Goal: Task Accomplishment & Management: Use online tool/utility

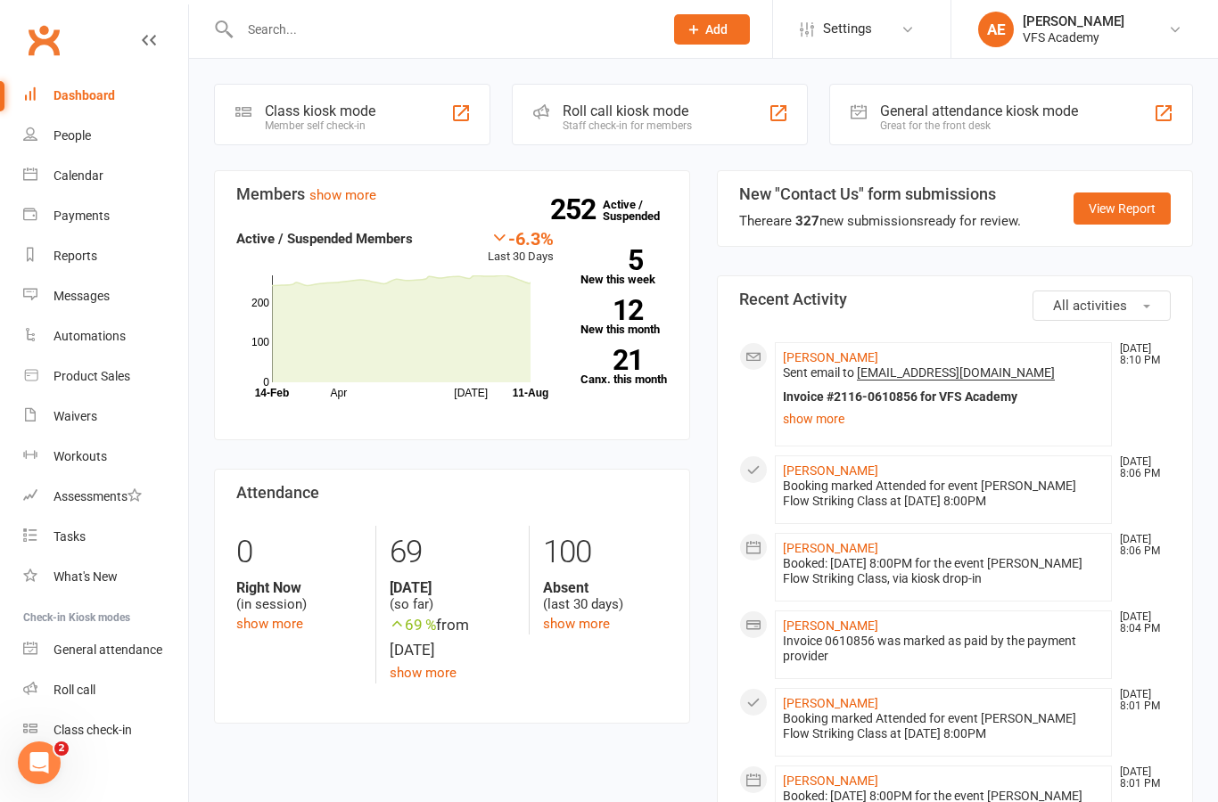
click at [51, 95] on link "Dashboard" at bounding box center [105, 96] width 165 height 40
click at [74, 144] on link "People" at bounding box center [105, 136] width 165 height 40
select select "100"
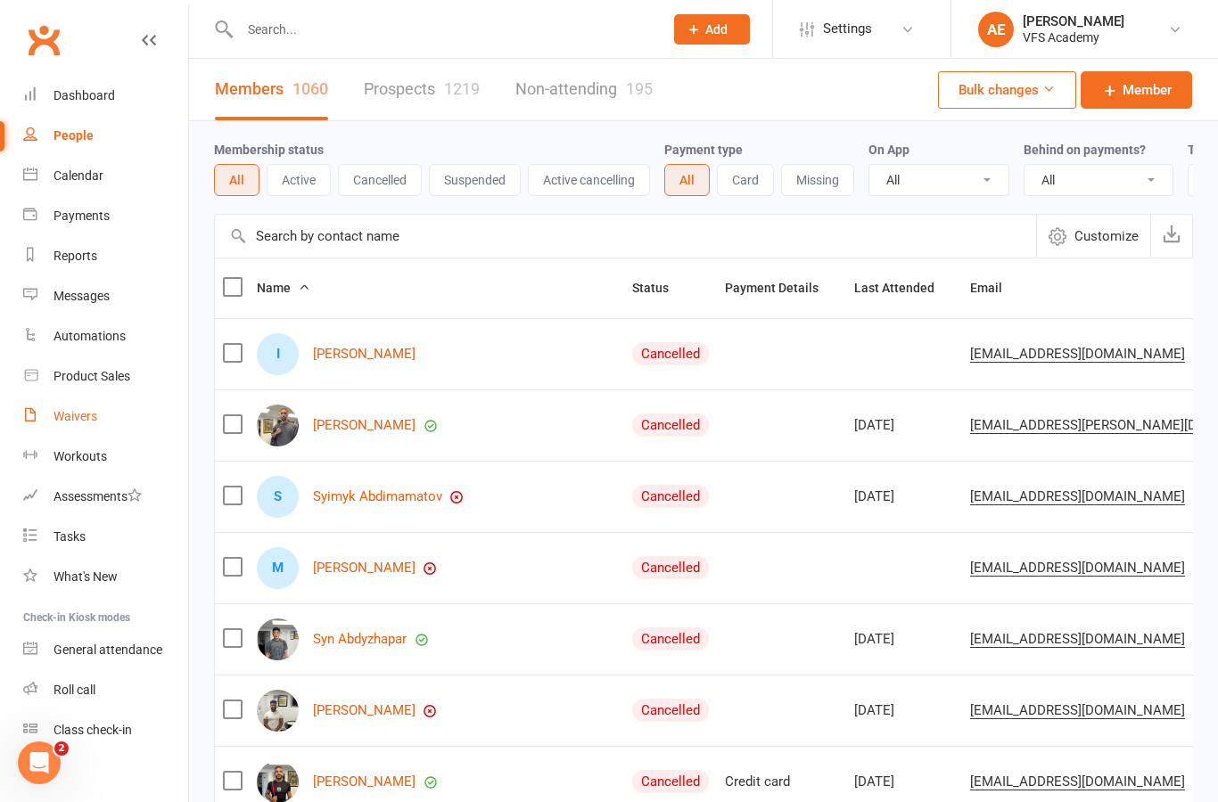
click at [62, 419] on div "Waivers" at bounding box center [75, 416] width 44 height 14
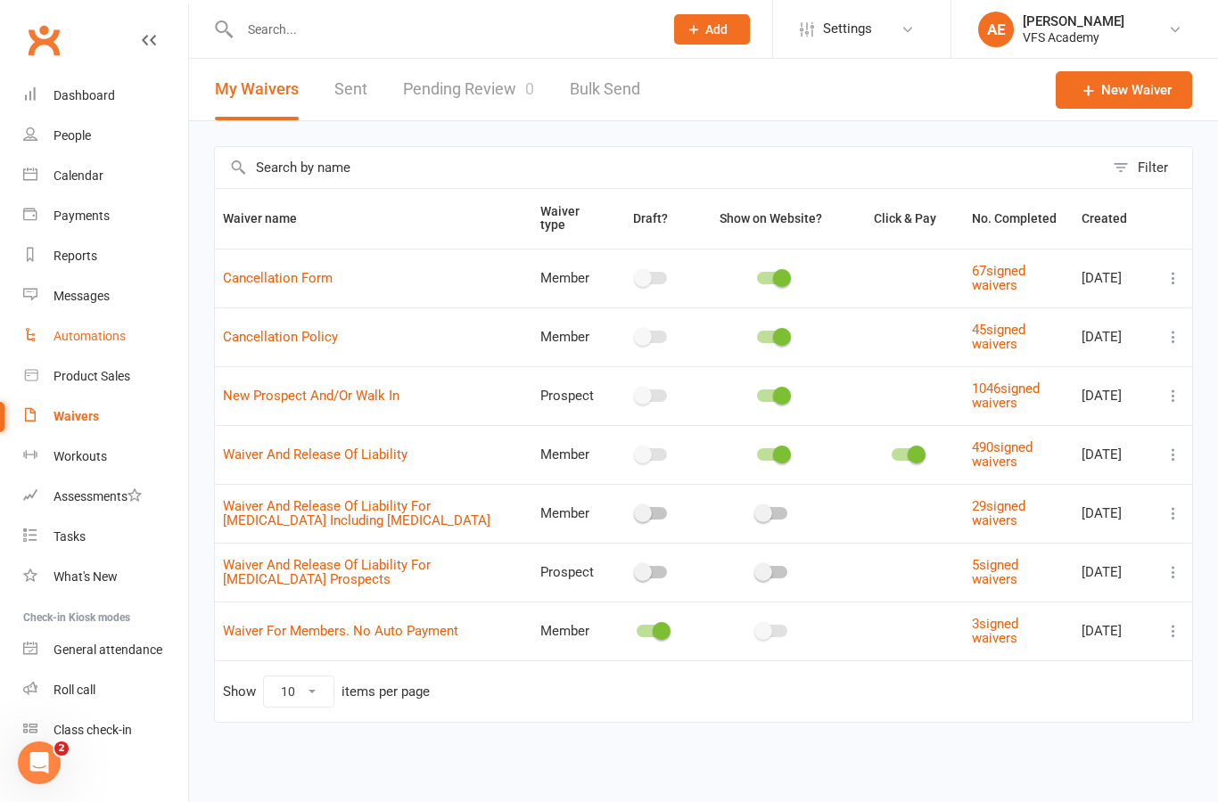
click at [72, 353] on link "Automations" at bounding box center [105, 337] width 165 height 40
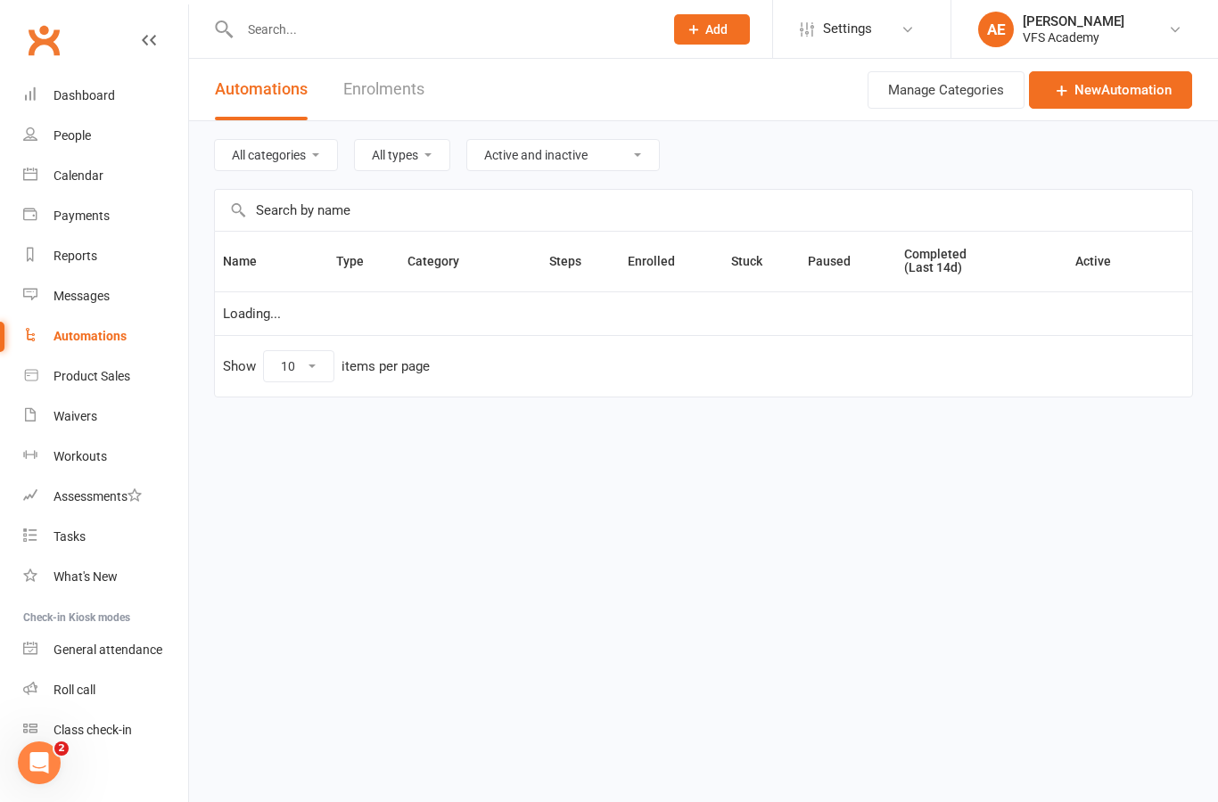
select select "100"
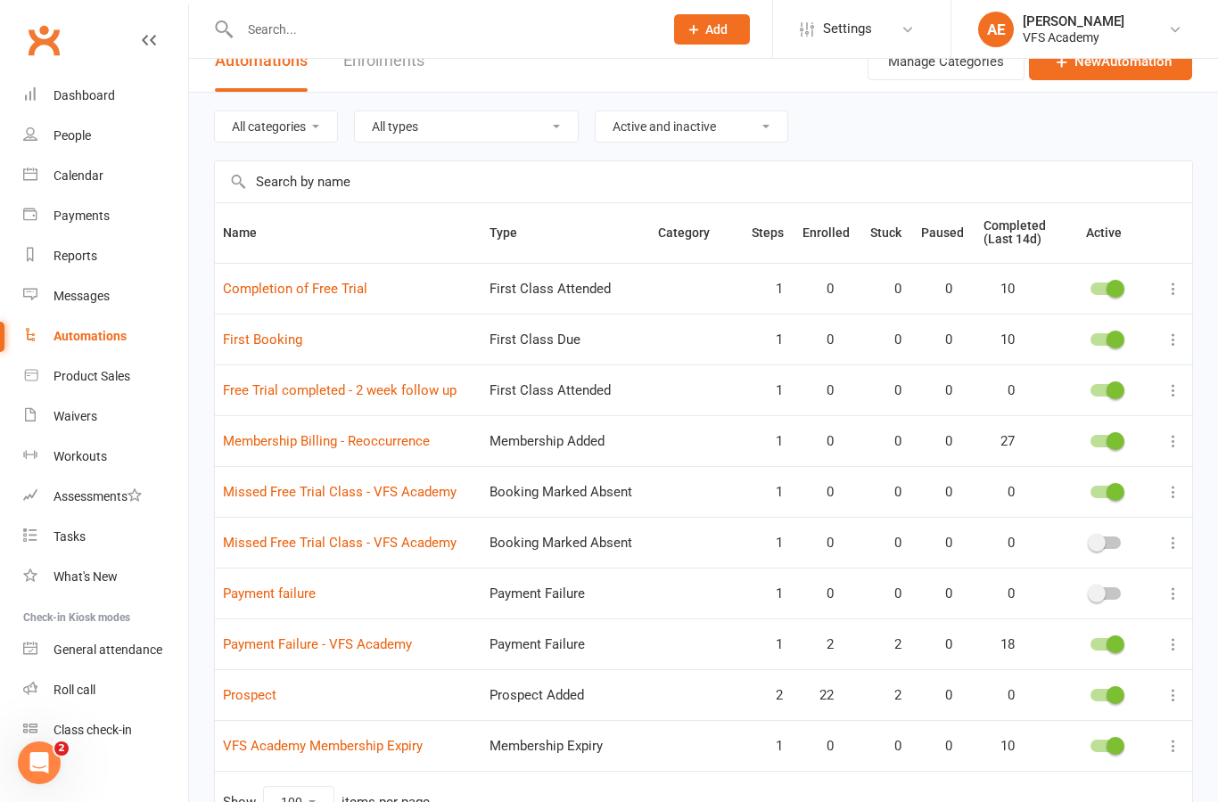
scroll to position [105, 0]
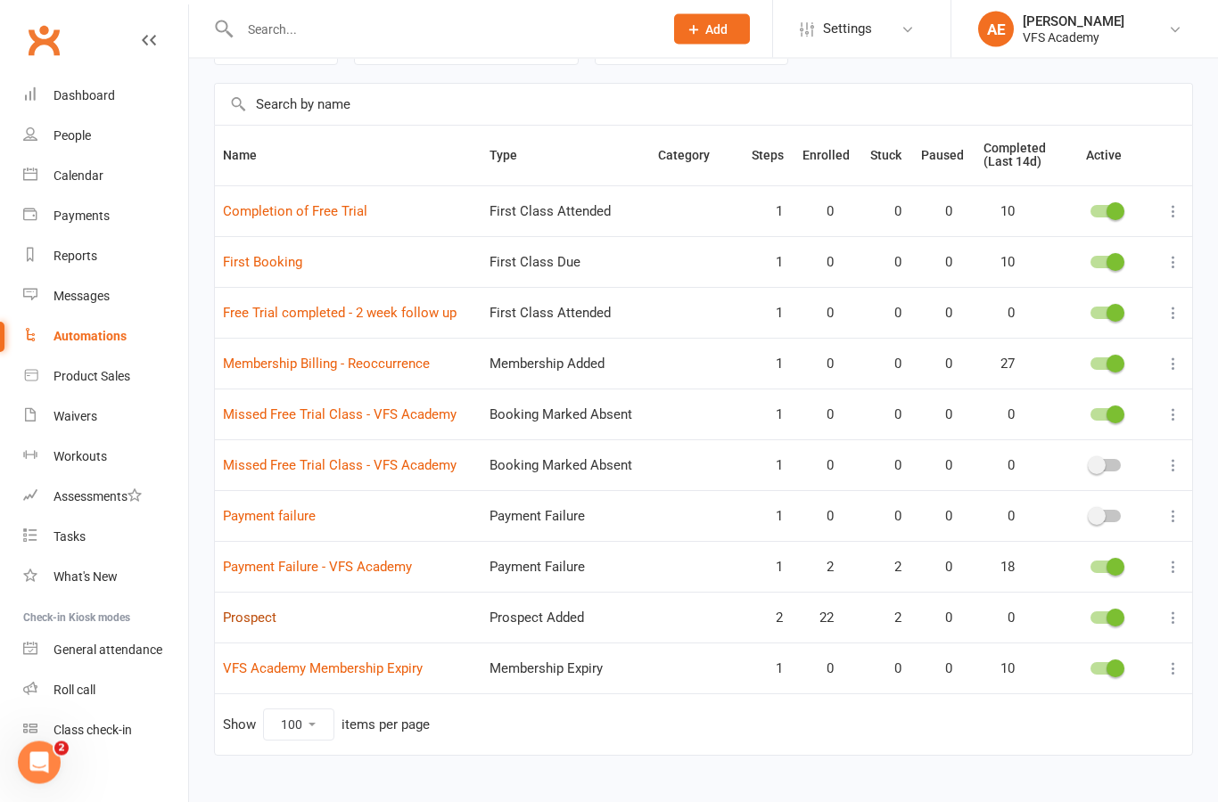
click at [251, 620] on link "Prospect" at bounding box center [249, 619] width 53 height 16
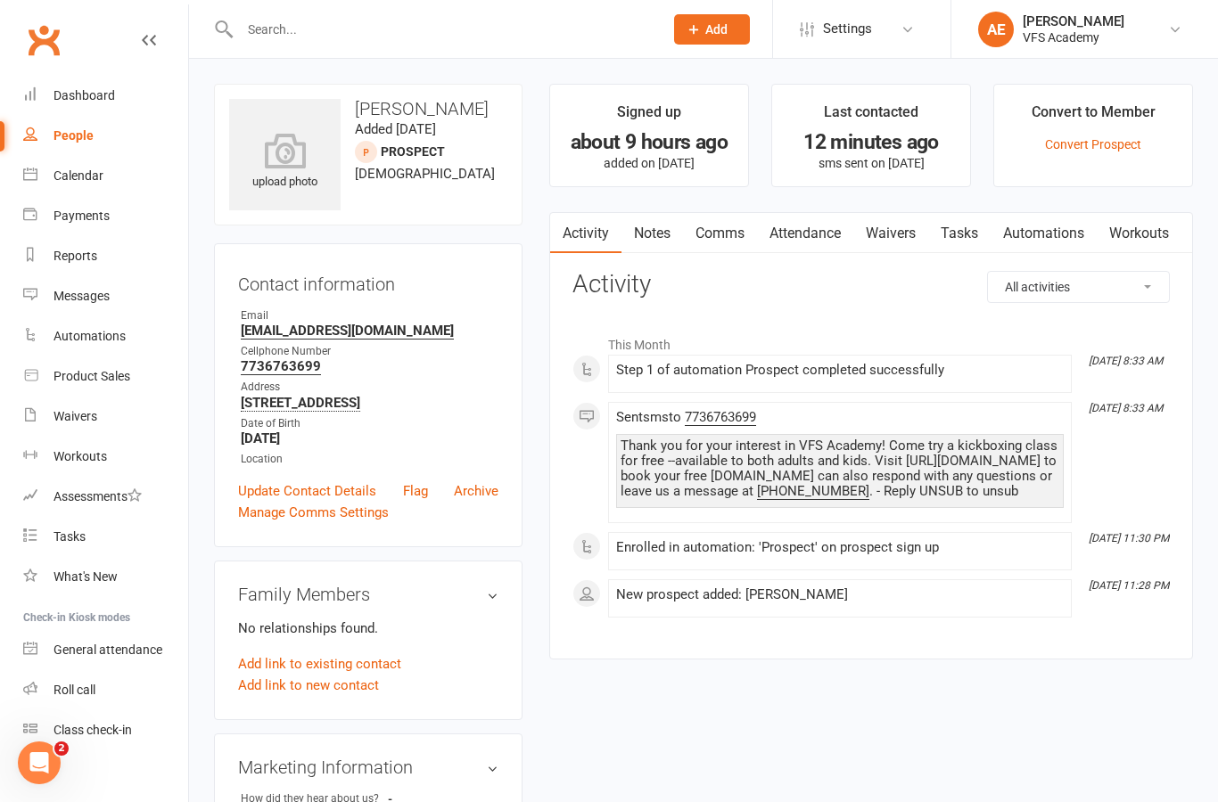
click at [918, 224] on link "Waivers" at bounding box center [890, 233] width 75 height 41
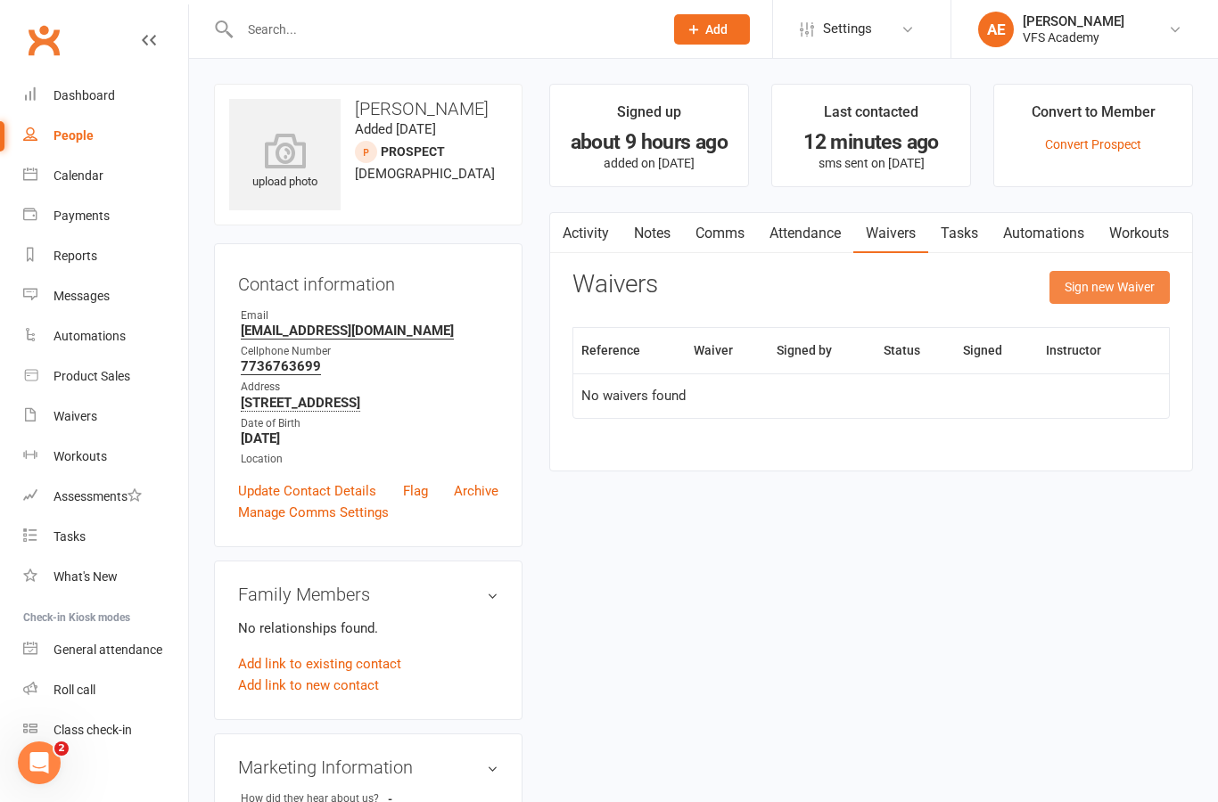
click at [1132, 287] on button "Sign new Waiver" at bounding box center [1109, 287] width 120 height 32
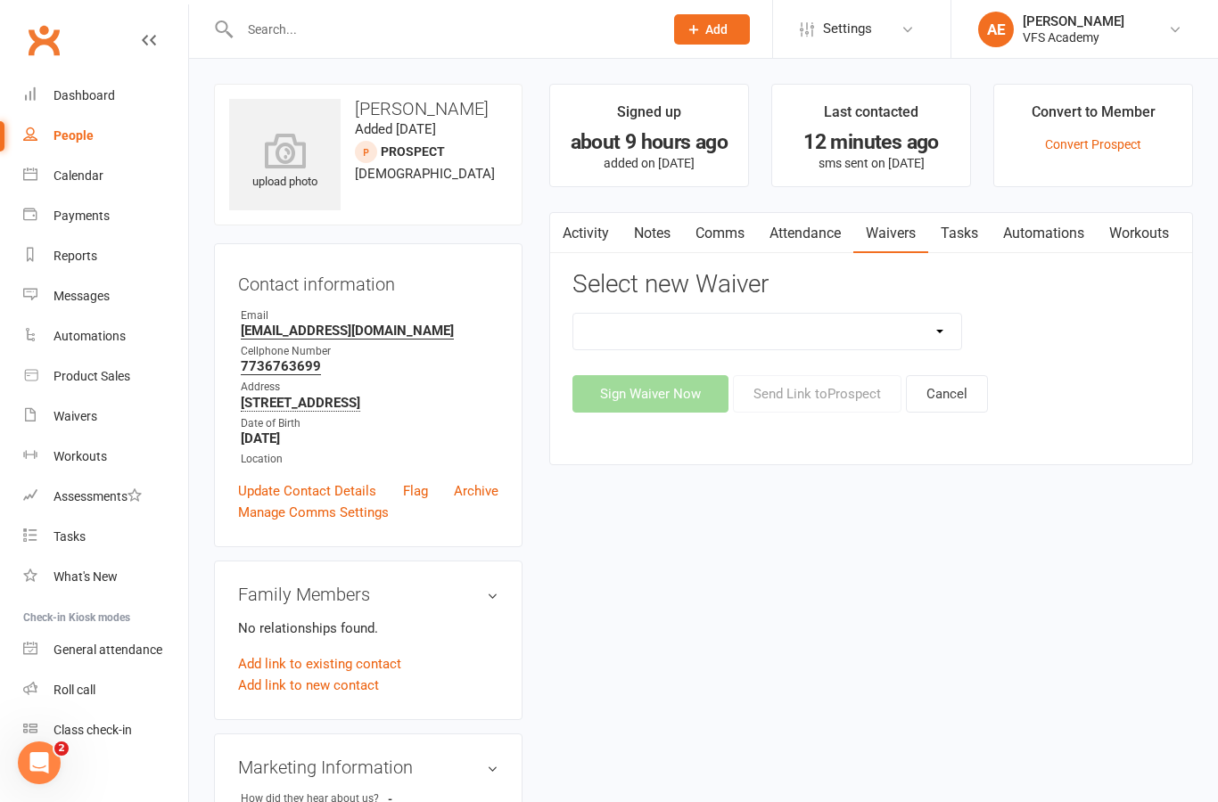
click at [819, 317] on select "Cancellation Form Cancellation Policy New Prospect And/Or Walk In Waiver And Re…" at bounding box center [767, 332] width 388 height 36
select select "326"
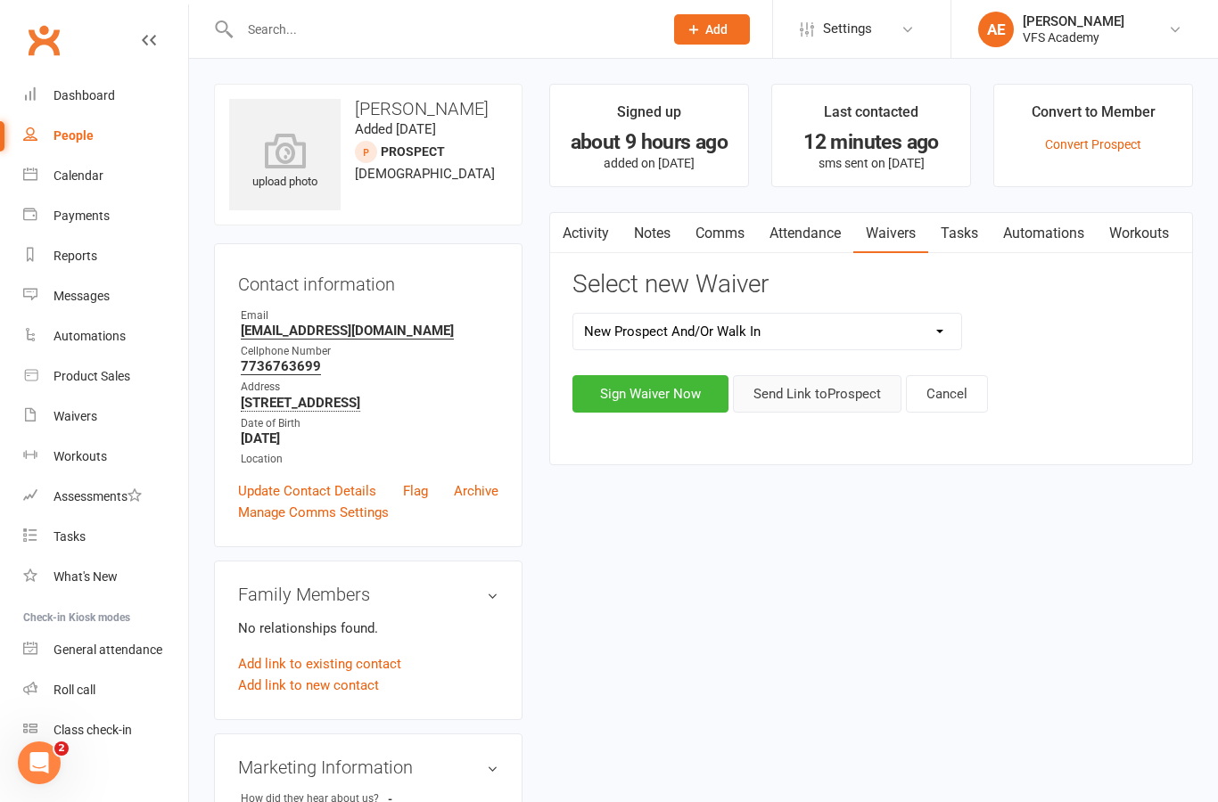
click at [820, 387] on button "Send Link to Prospect" at bounding box center [817, 393] width 169 height 37
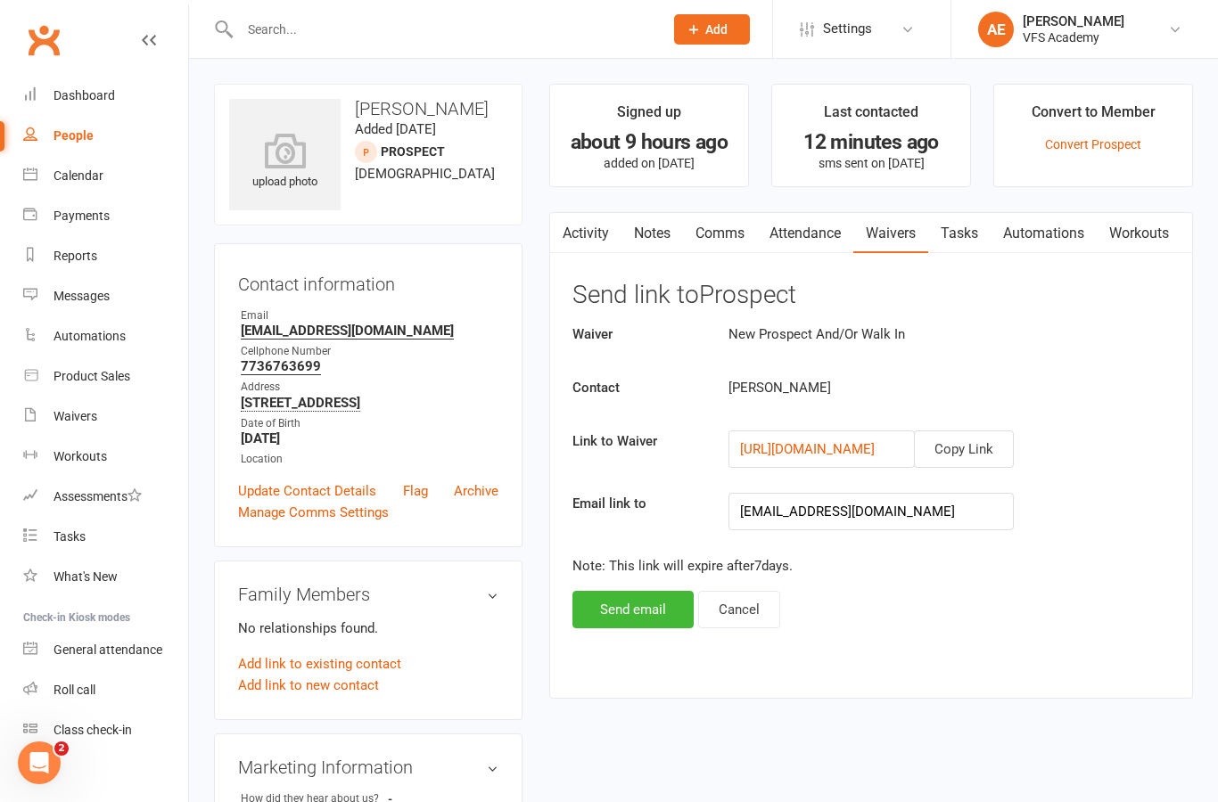
click at [645, 584] on div "Waiver New Prospect And/Or Walk In Contact Jaafar Ibrahim Link to Waiver Copy L…" at bounding box center [870, 476] width 597 height 305
click at [634, 615] on button "Send email" at bounding box center [632, 609] width 121 height 37
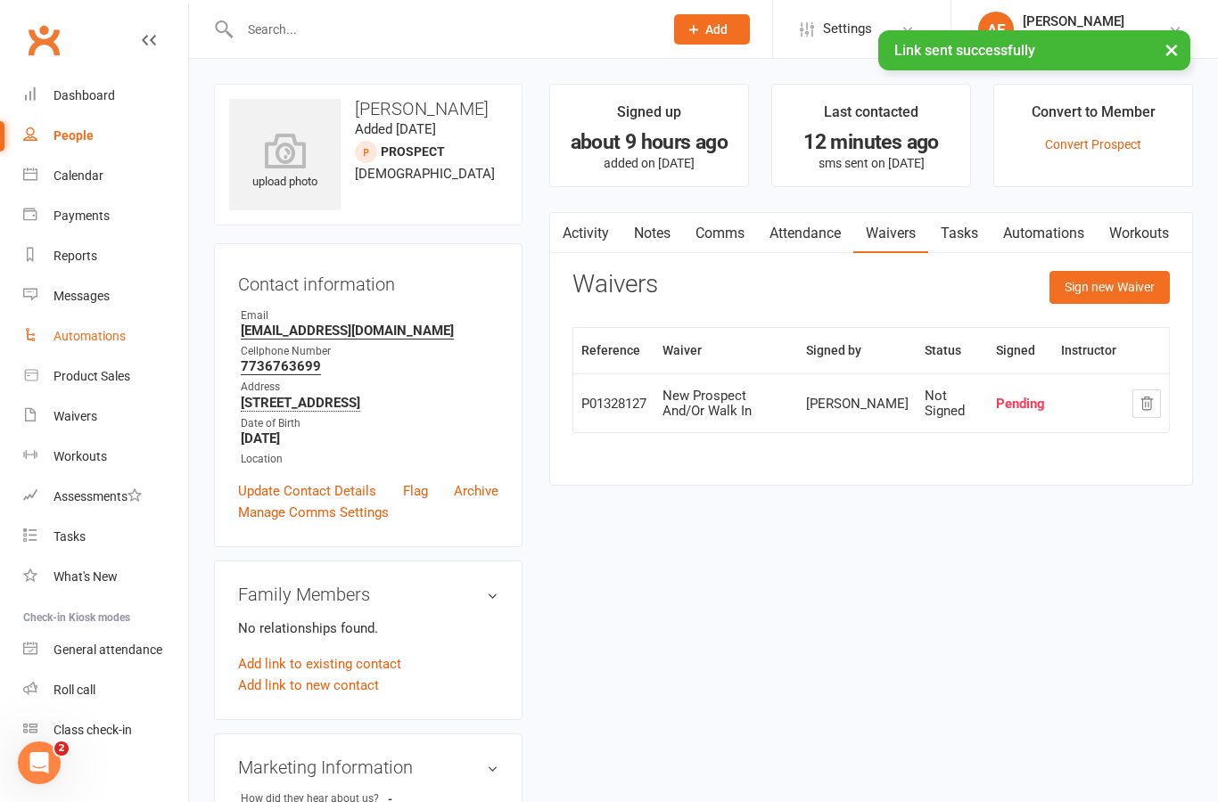
click at [70, 346] on link "Automations" at bounding box center [105, 337] width 165 height 40
select select "100"
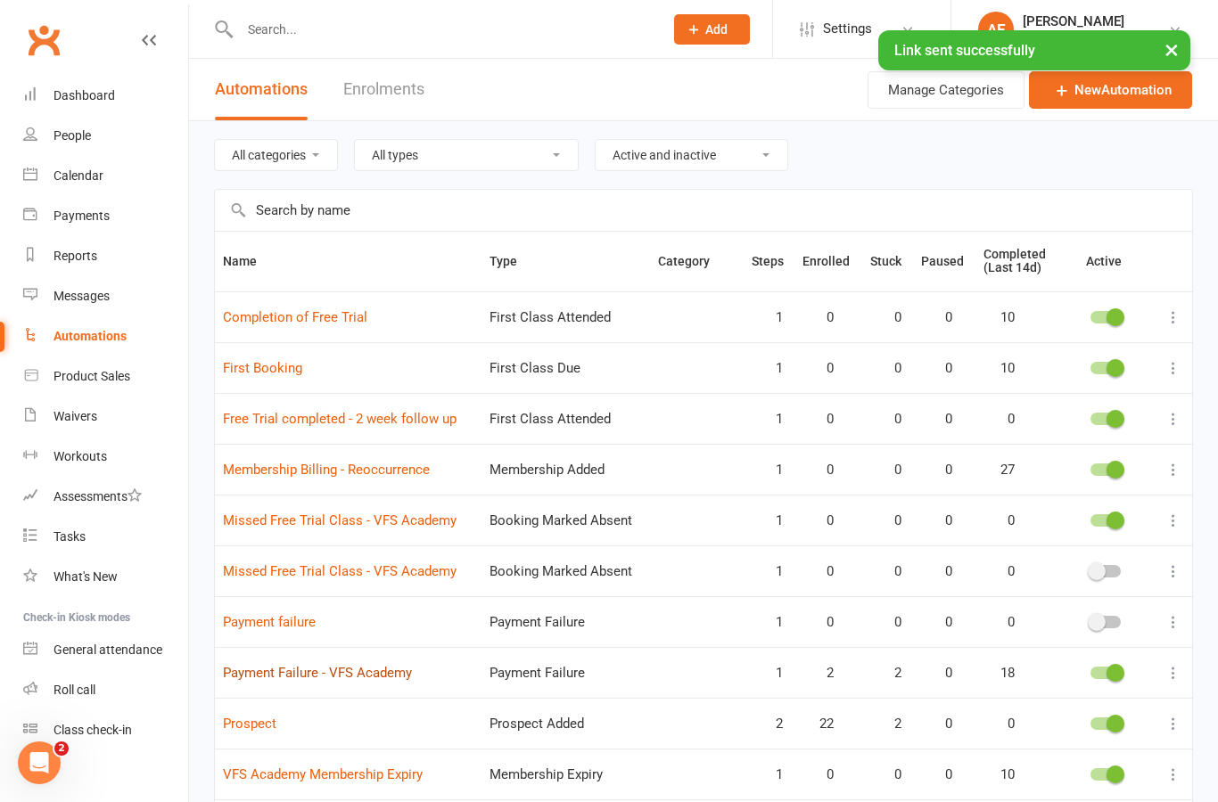
click at [262, 678] on link "Payment Failure - VFS Academy" at bounding box center [317, 673] width 189 height 16
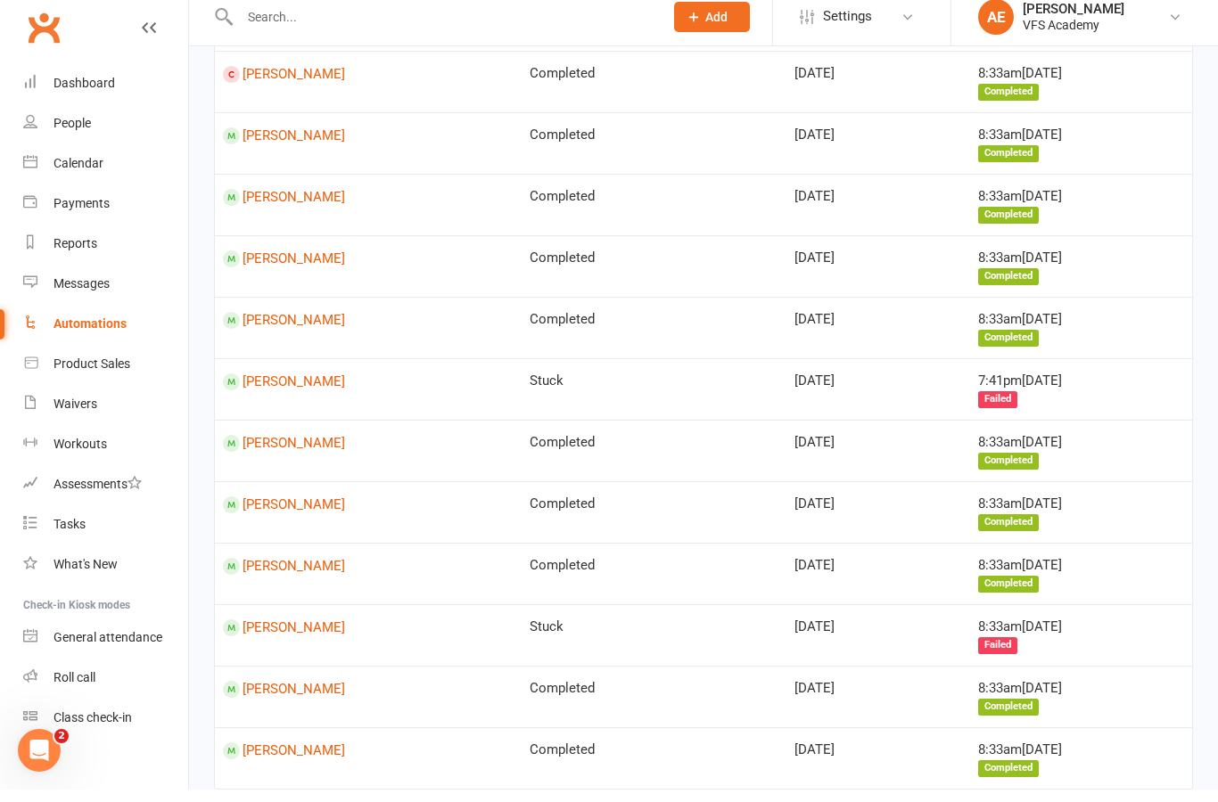
scroll to position [812, 0]
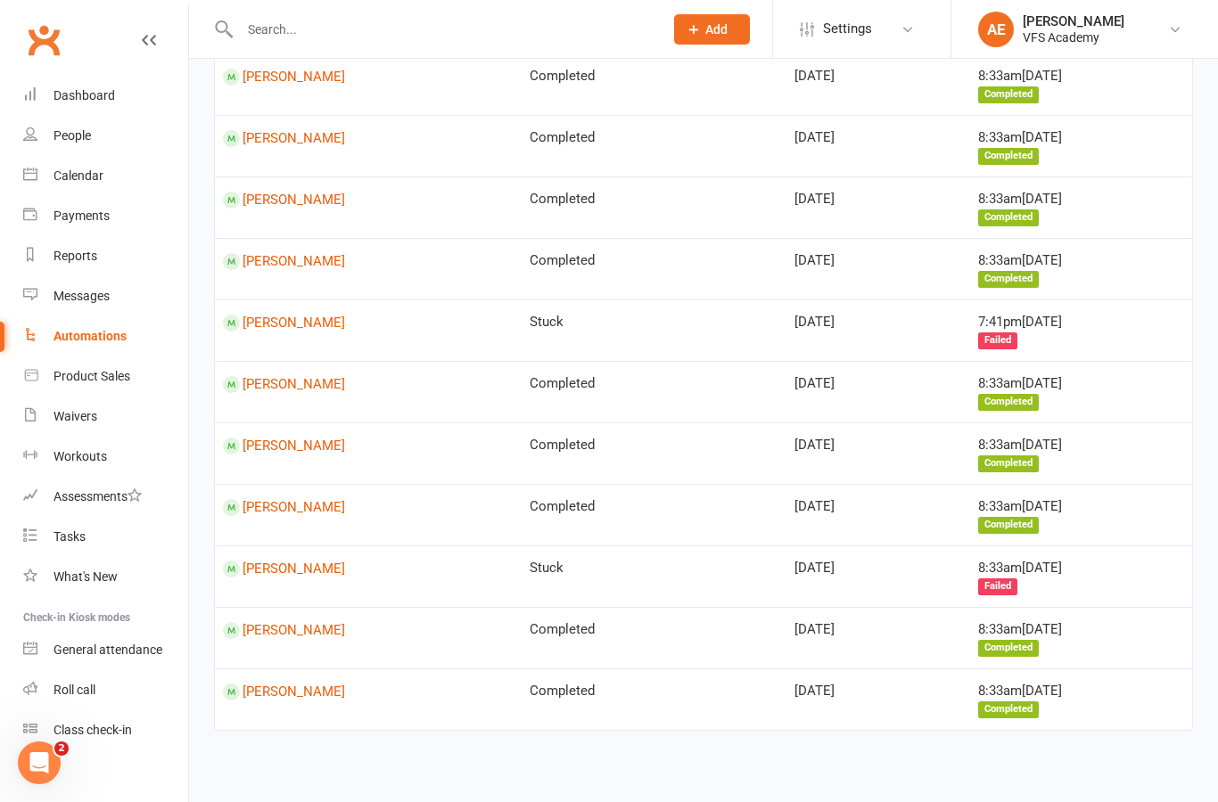
click at [1058, 267] on td "8:33am, Aug 7 2025 Completed" at bounding box center [1081, 269] width 222 height 62
drag, startPoint x: 1058, startPoint y: 267, endPoint x: -1, endPoint y: -813, distance: 1512.6
click at [522, 622] on td "Avian Gonzalez" at bounding box center [368, 638] width 307 height 62
click at [514, 622] on link "Avian Gonzalez" at bounding box center [368, 630] width 291 height 17
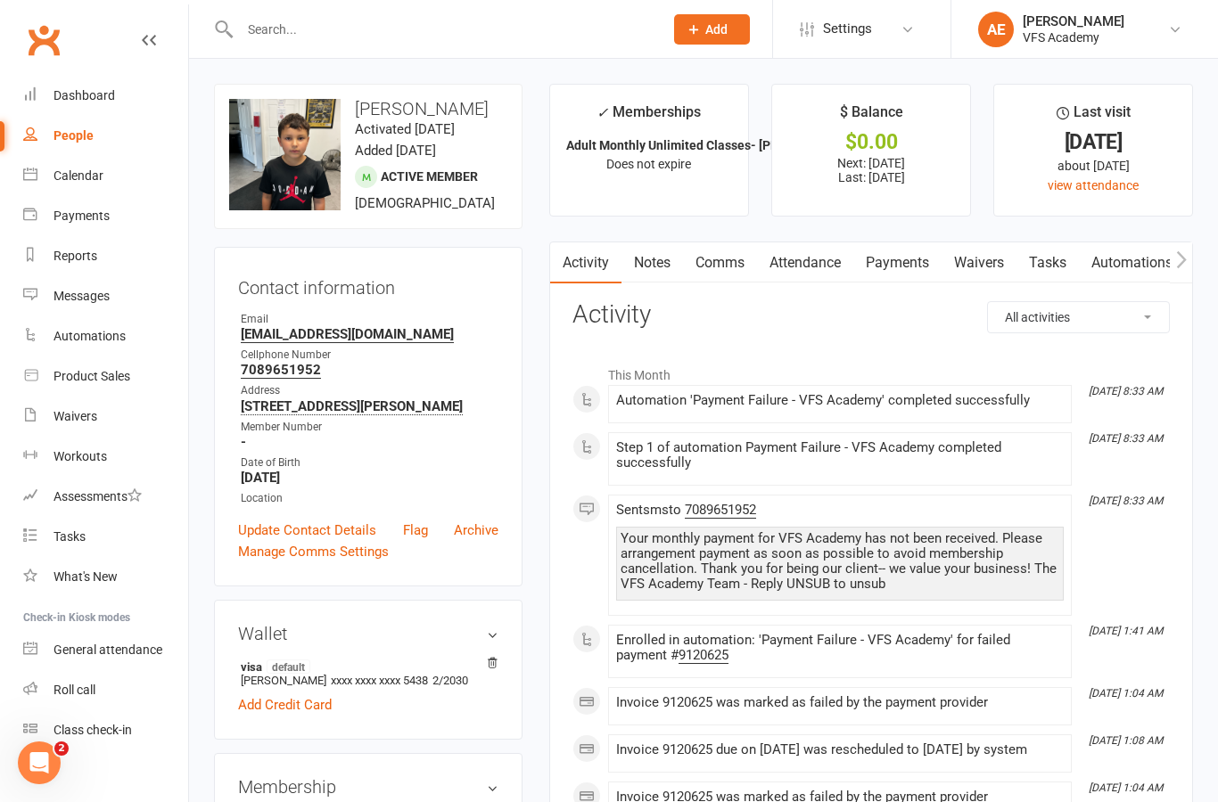
click at [72, 102] on div "Dashboard" at bounding box center [84, 95] width 62 height 14
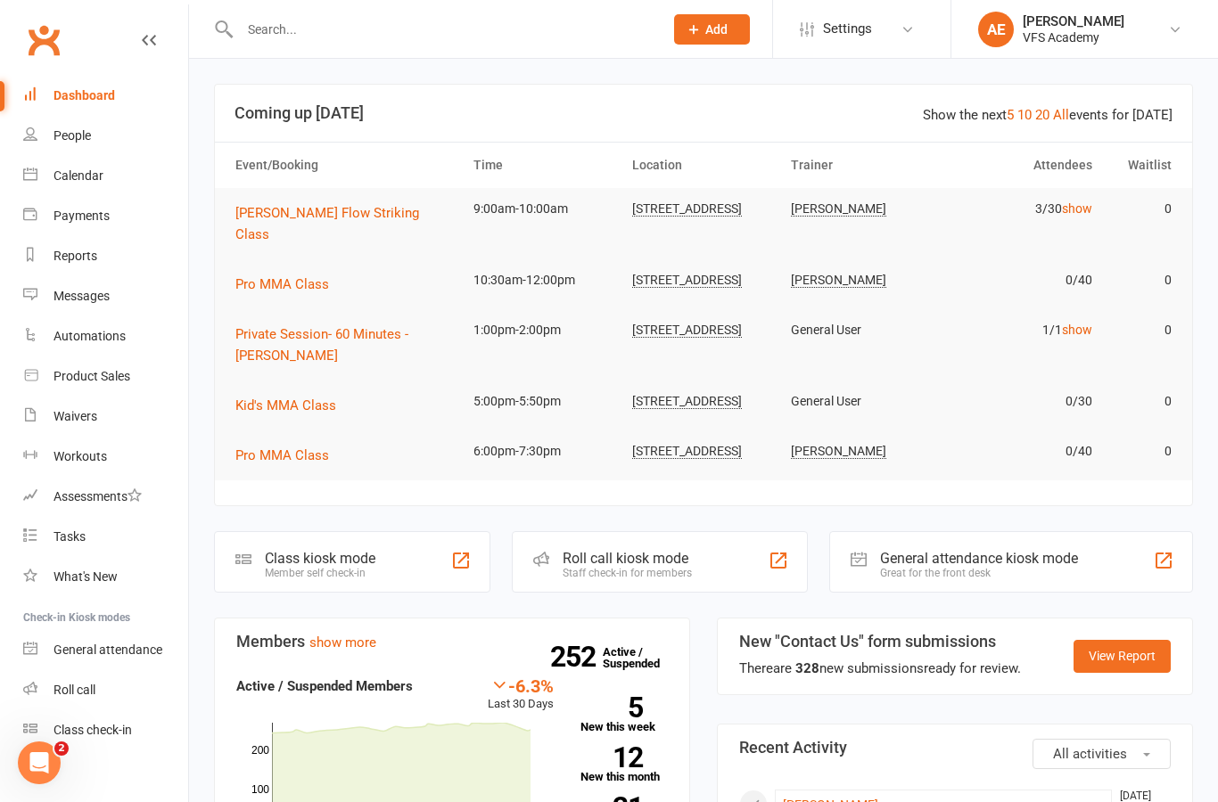
click at [300, 564] on div "Class kiosk mode" at bounding box center [320, 558] width 111 height 17
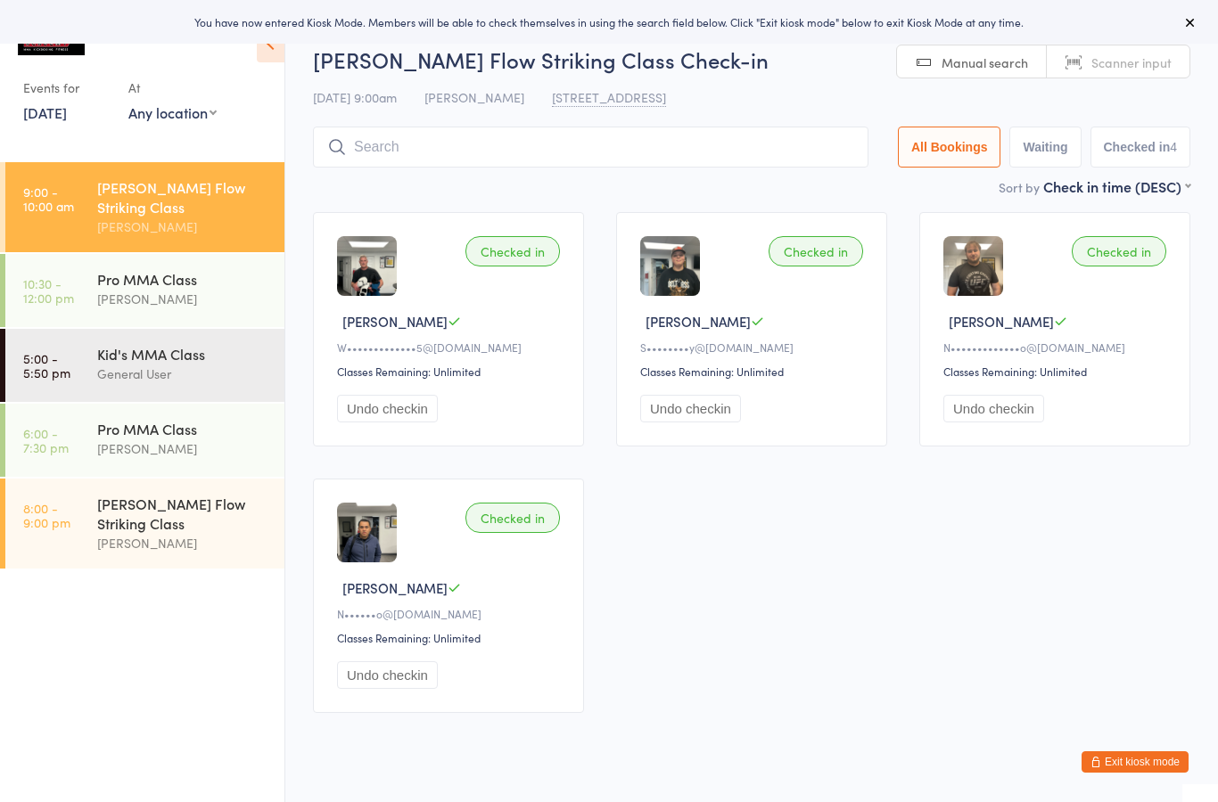
click at [744, 167] on input "search" at bounding box center [591, 147] width 556 height 41
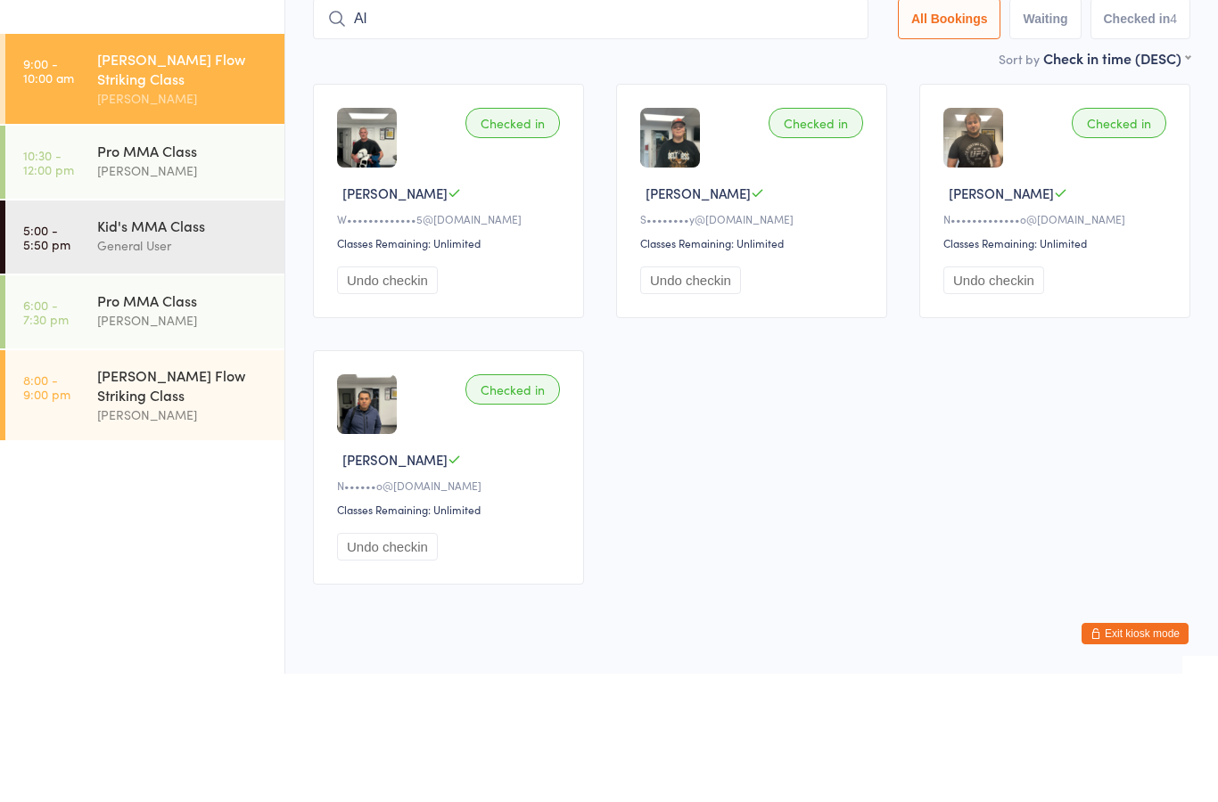
type input "A"
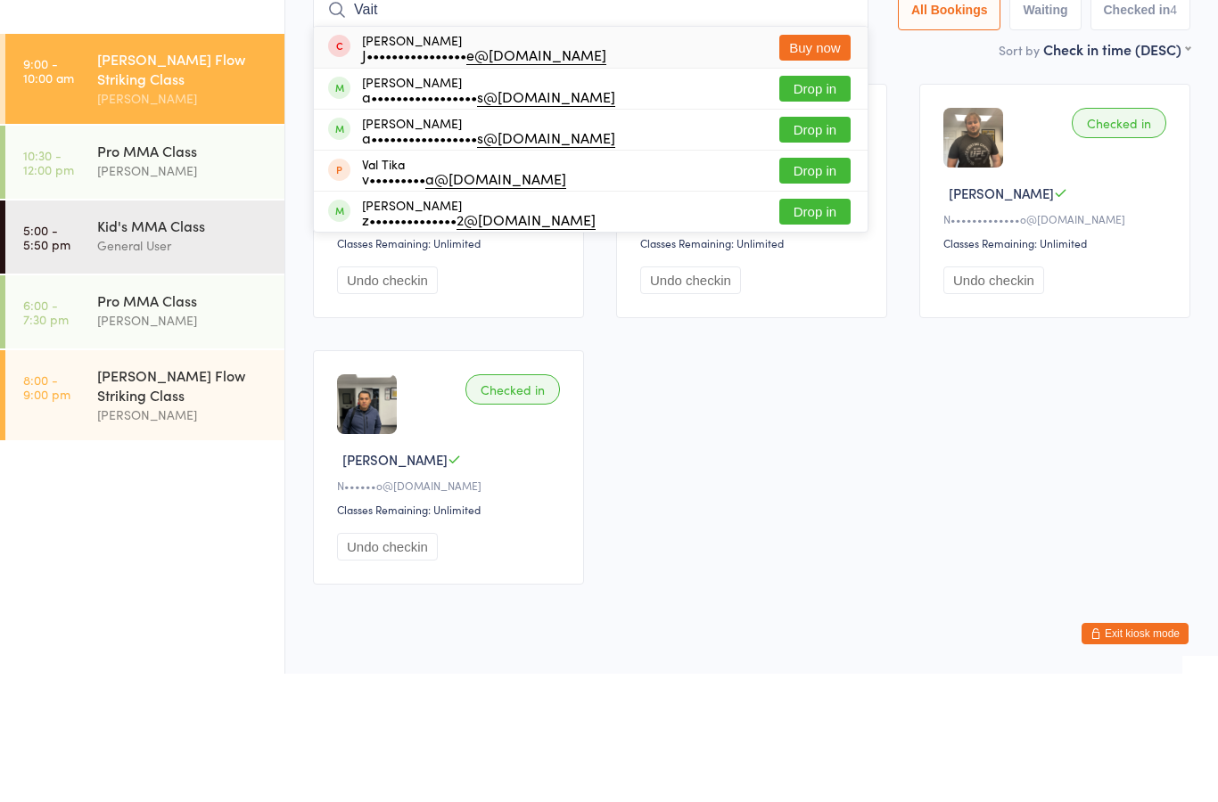
type input "Vait"
click at [809, 204] on button "Drop in" at bounding box center [814, 217] width 71 height 26
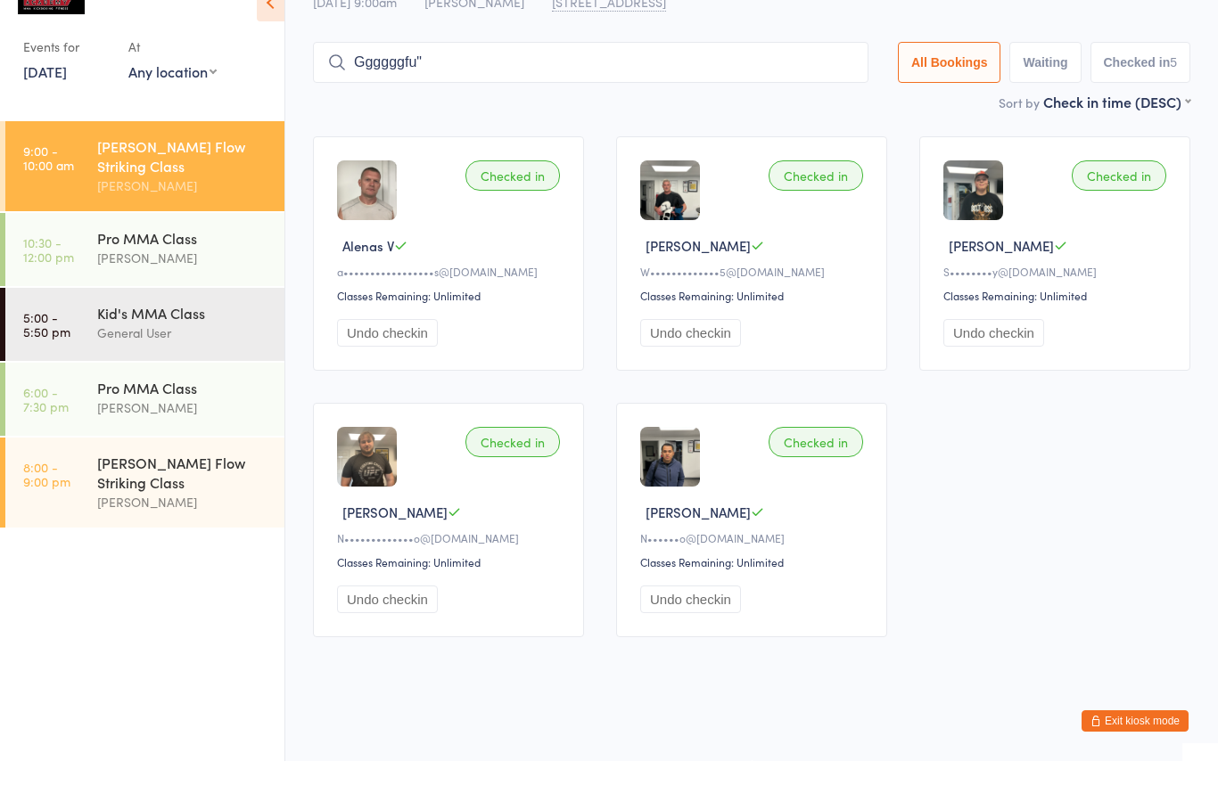
scroll to position [62, 0]
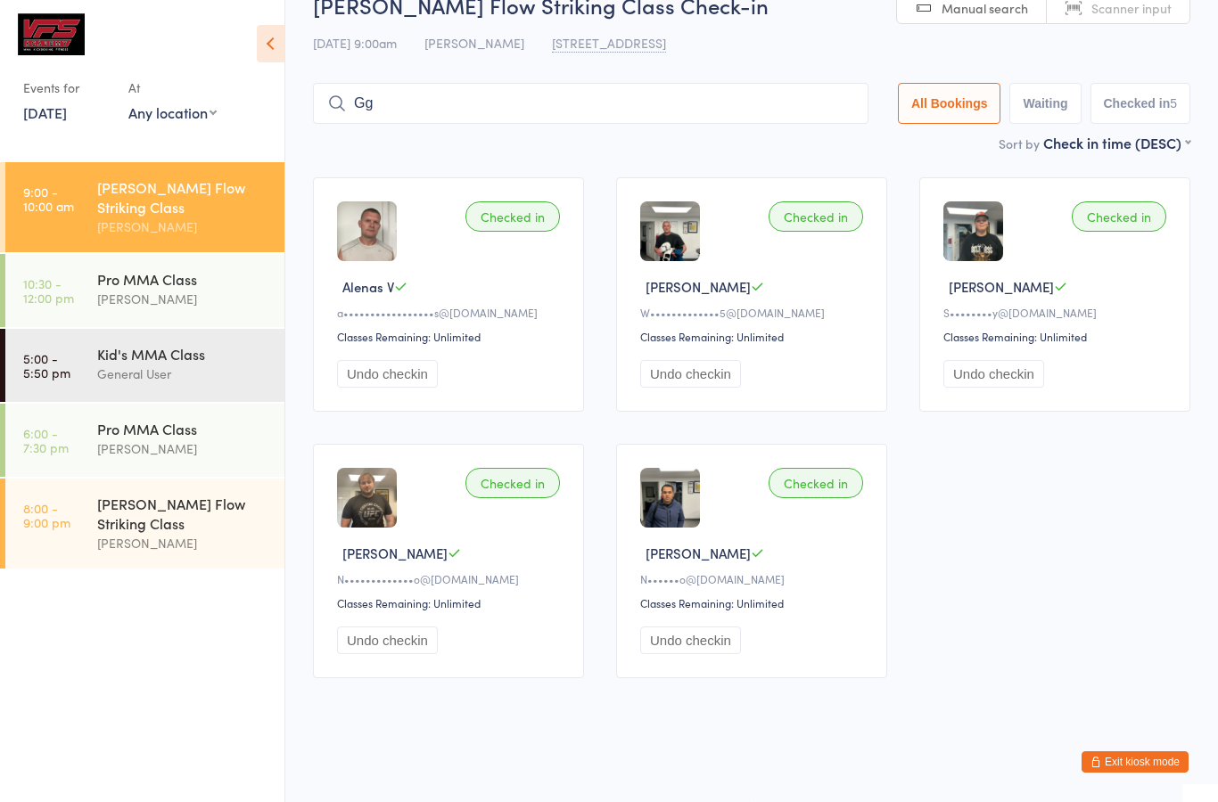
type input "G"
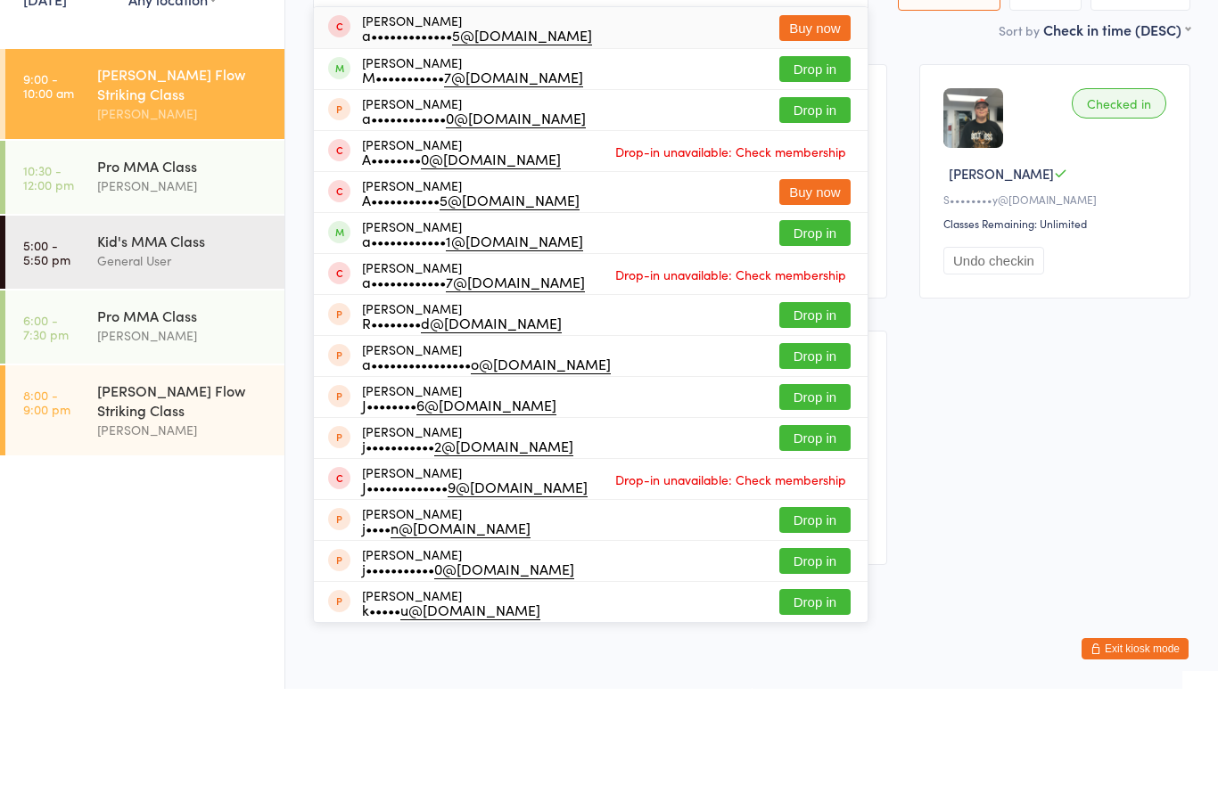
type input "Austin"
click at [811, 333] on button "Drop in" at bounding box center [814, 346] width 71 height 26
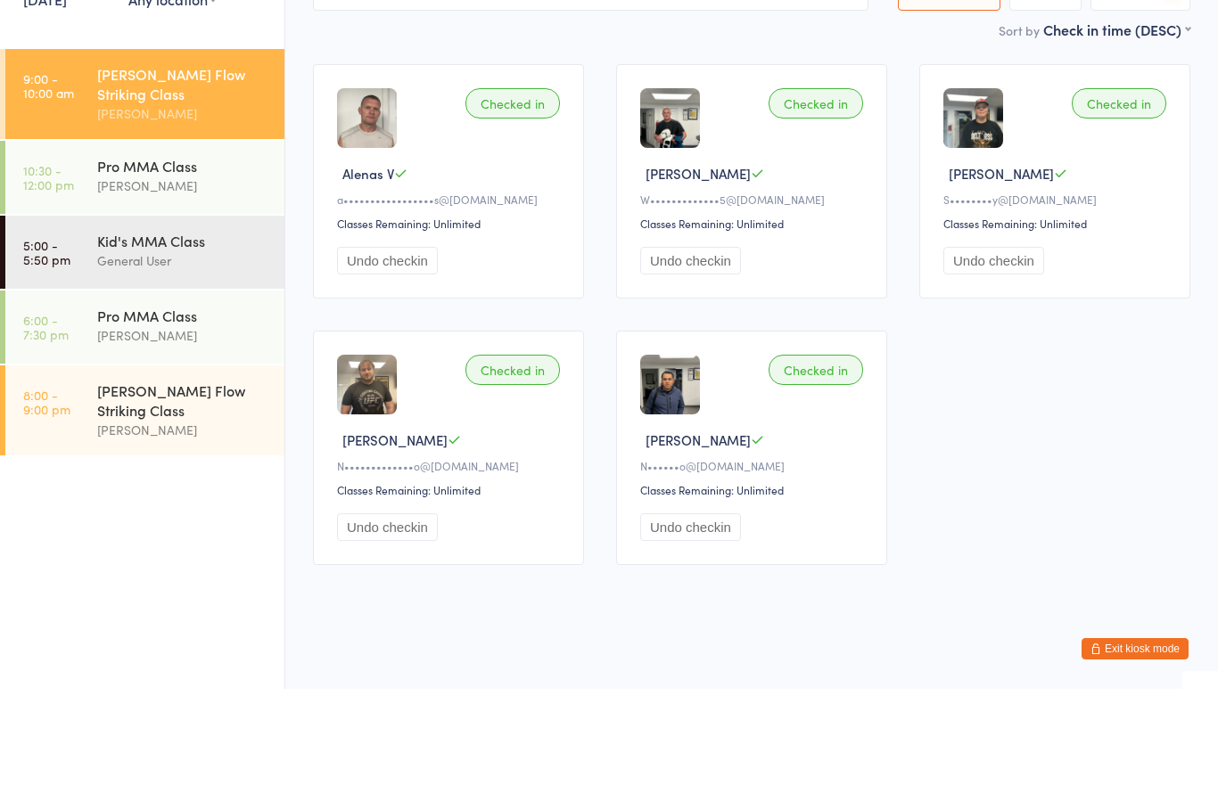
scroll to position [0, 0]
